Goal: Transaction & Acquisition: Purchase product/service

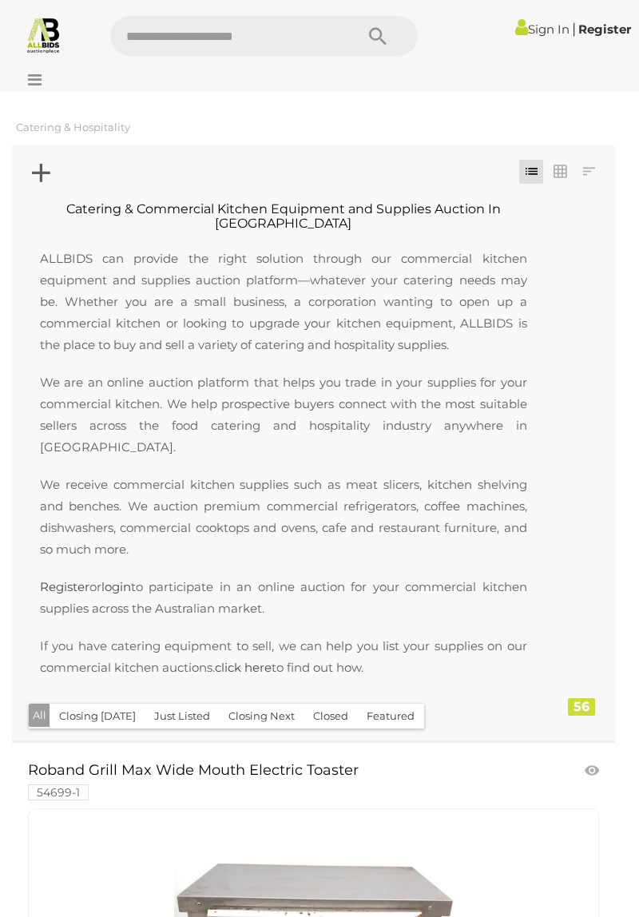
click at [594, 169] on icon at bounding box center [589, 172] width 12 height 16
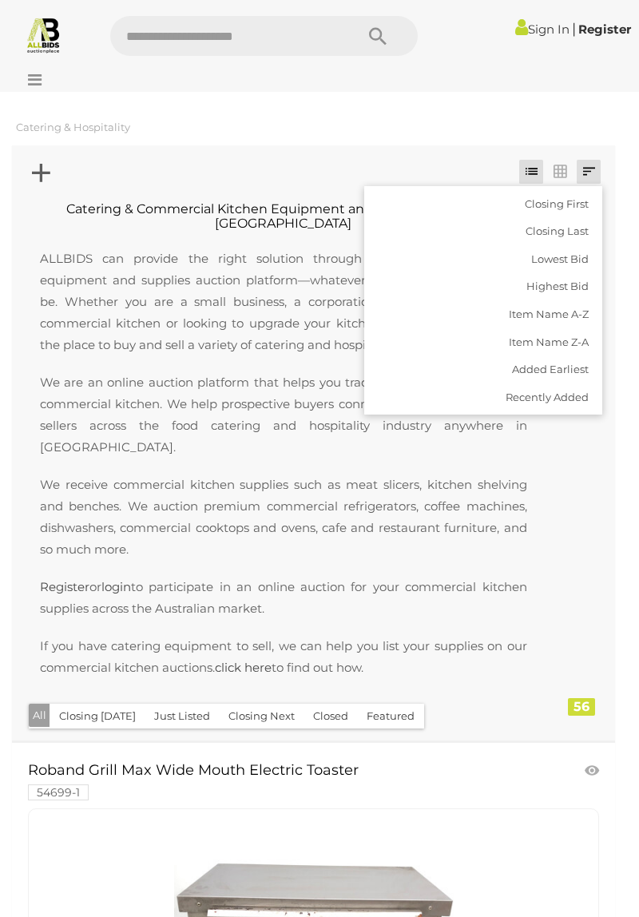
click at [564, 265] on link "Lowest Bid" at bounding box center [483, 259] width 238 height 28
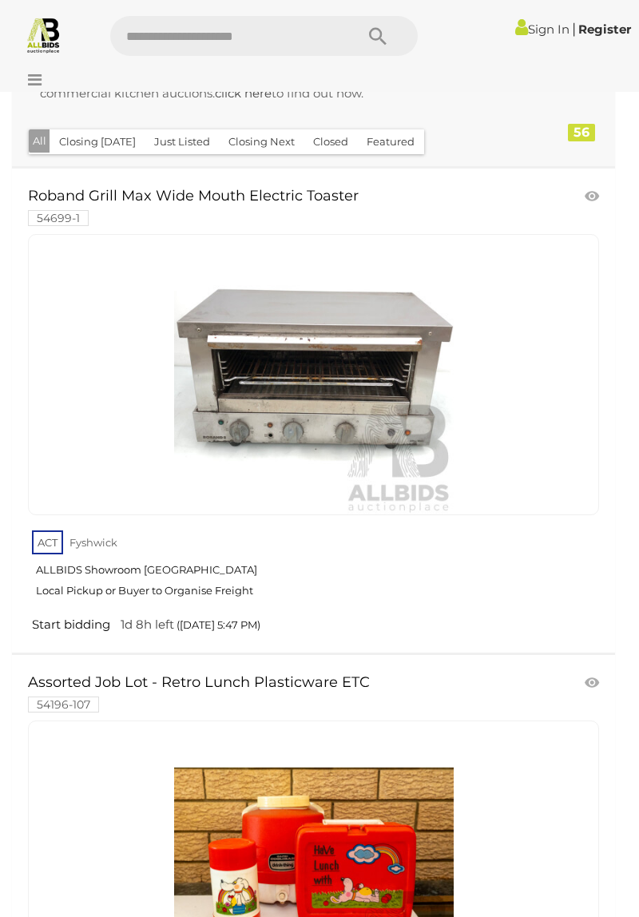
scroll to position [577, 0]
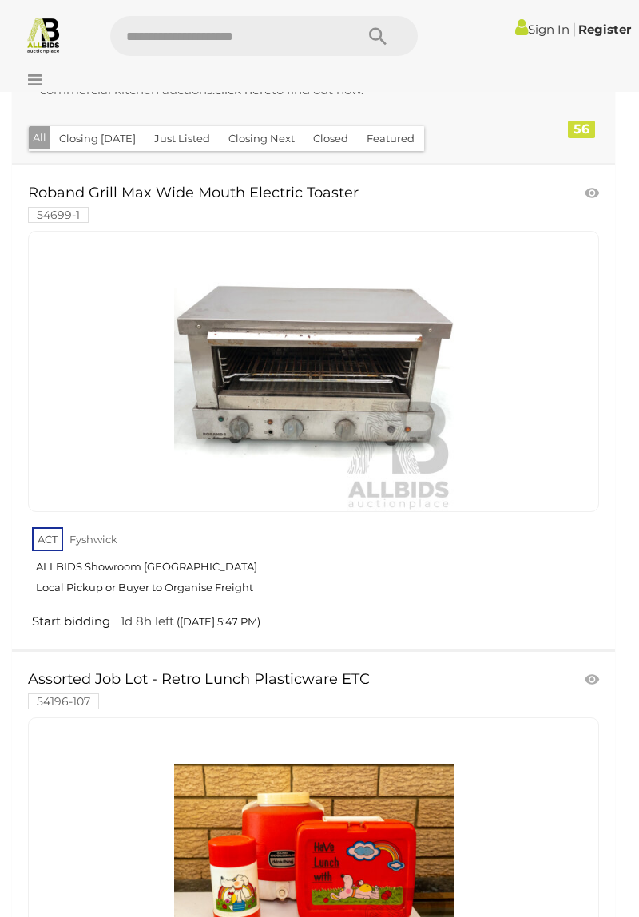
click at [148, 494] on div at bounding box center [319, 458] width 639 height 917
click at [347, 347] on img at bounding box center [313, 371] width 279 height 279
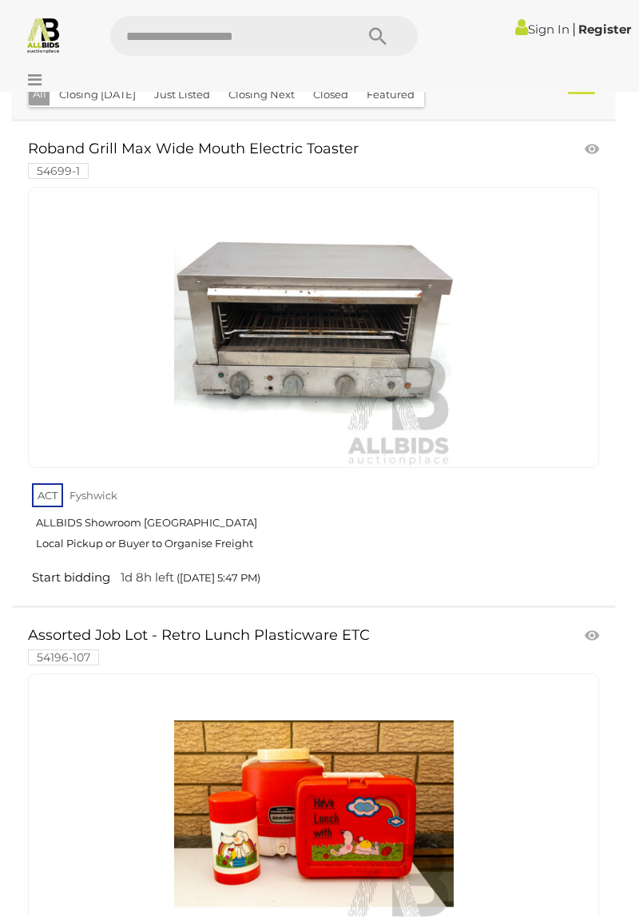
scroll to position [653, 0]
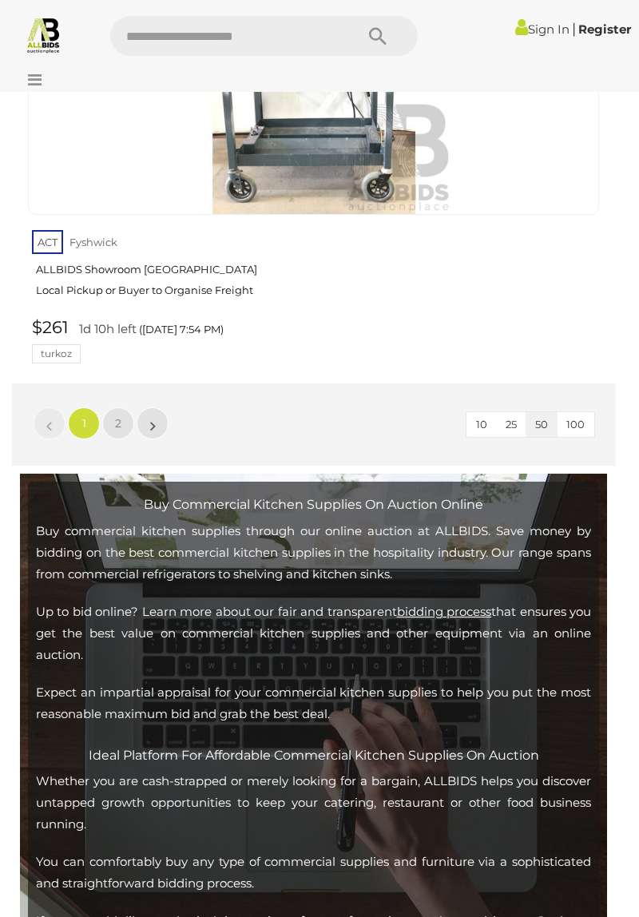
scroll to position [26056, 0]
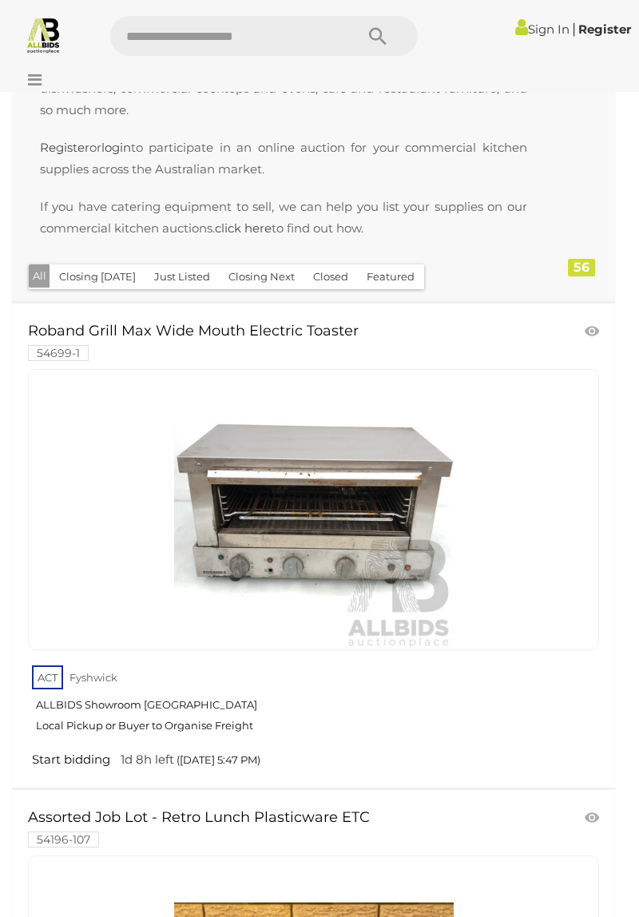
scroll to position [471, 0]
